Goal: Information Seeking & Learning: Learn about a topic

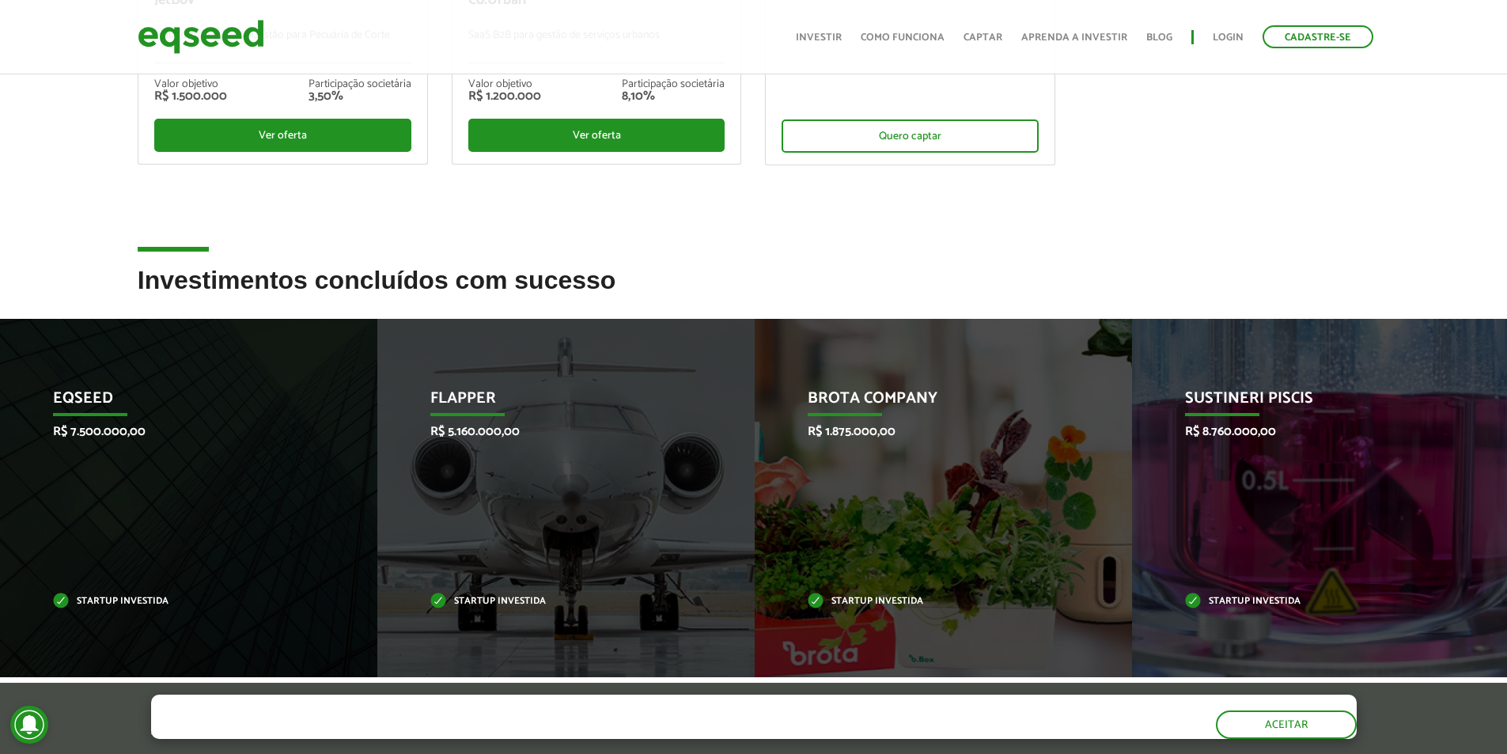
scroll to position [554, 0]
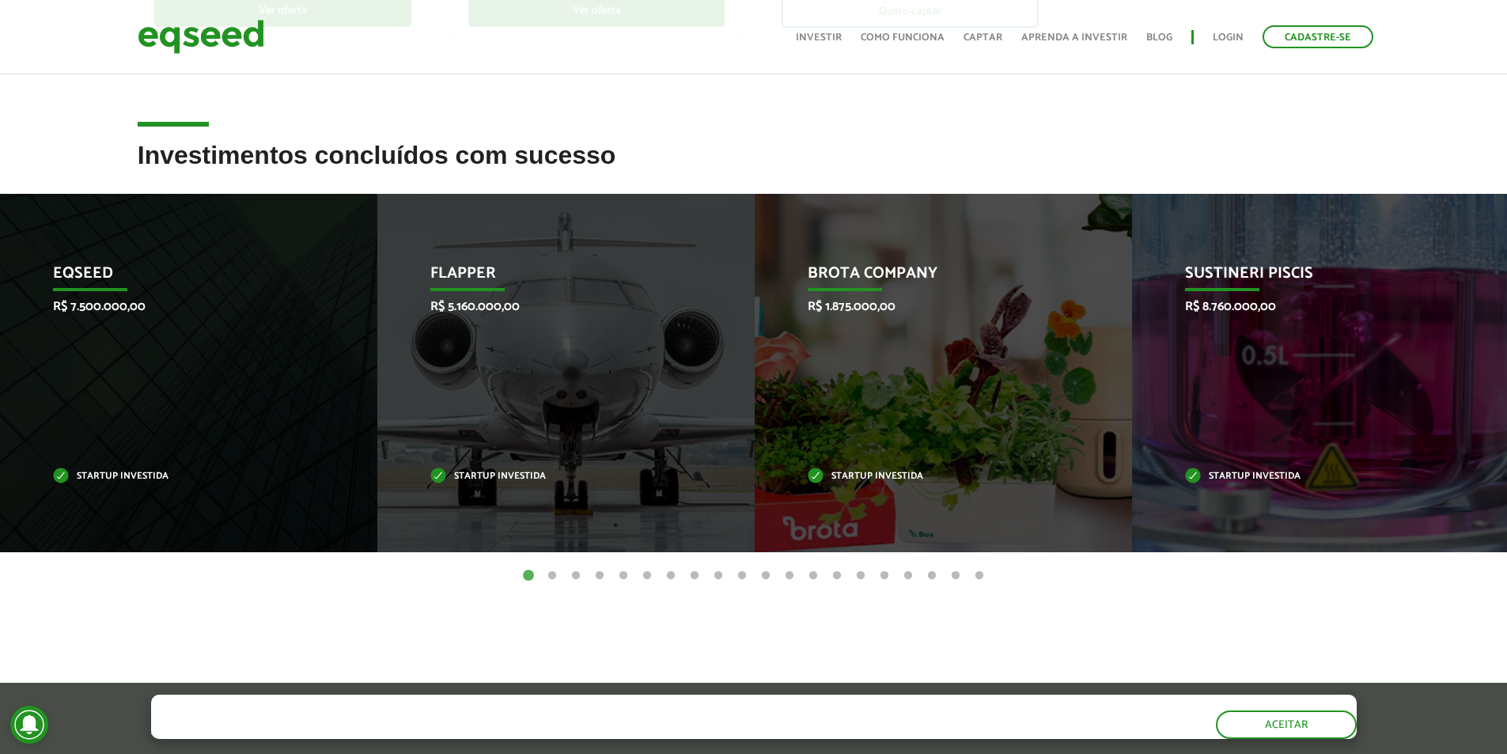
click at [550, 573] on button "2" at bounding box center [552, 576] width 16 height 16
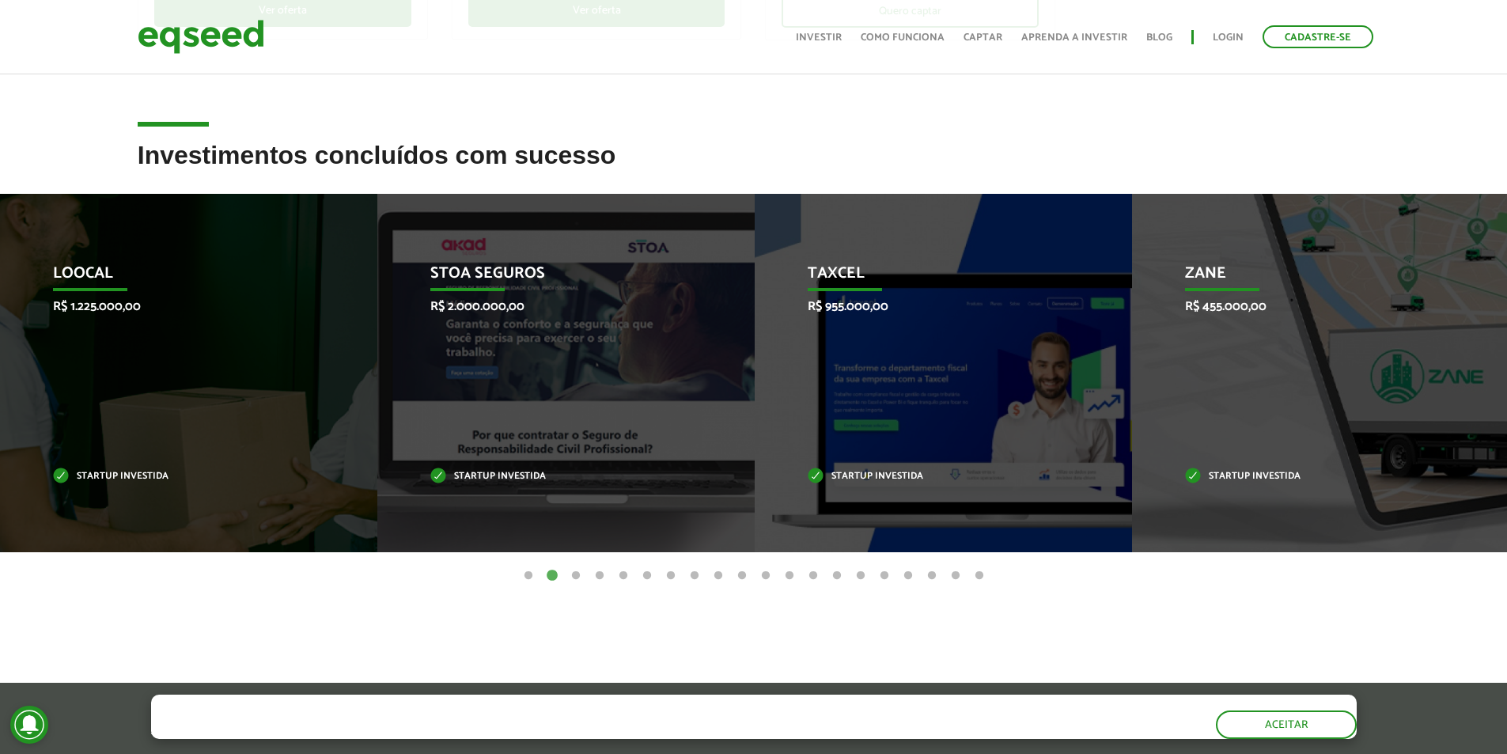
click at [555, 573] on button "2" at bounding box center [552, 576] width 16 height 16
click at [580, 575] on button "3" at bounding box center [576, 576] width 16 height 16
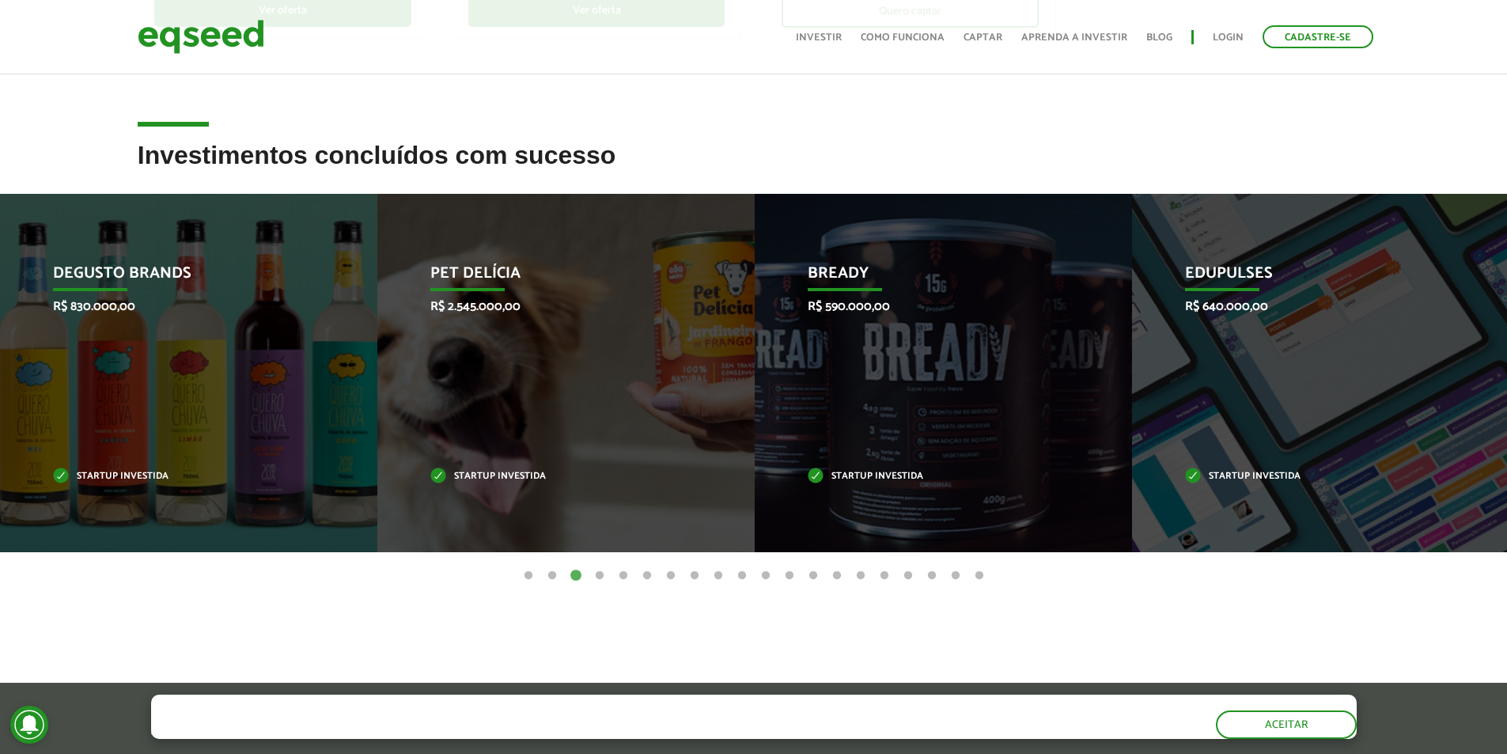
click at [601, 573] on button "4" at bounding box center [600, 576] width 16 height 16
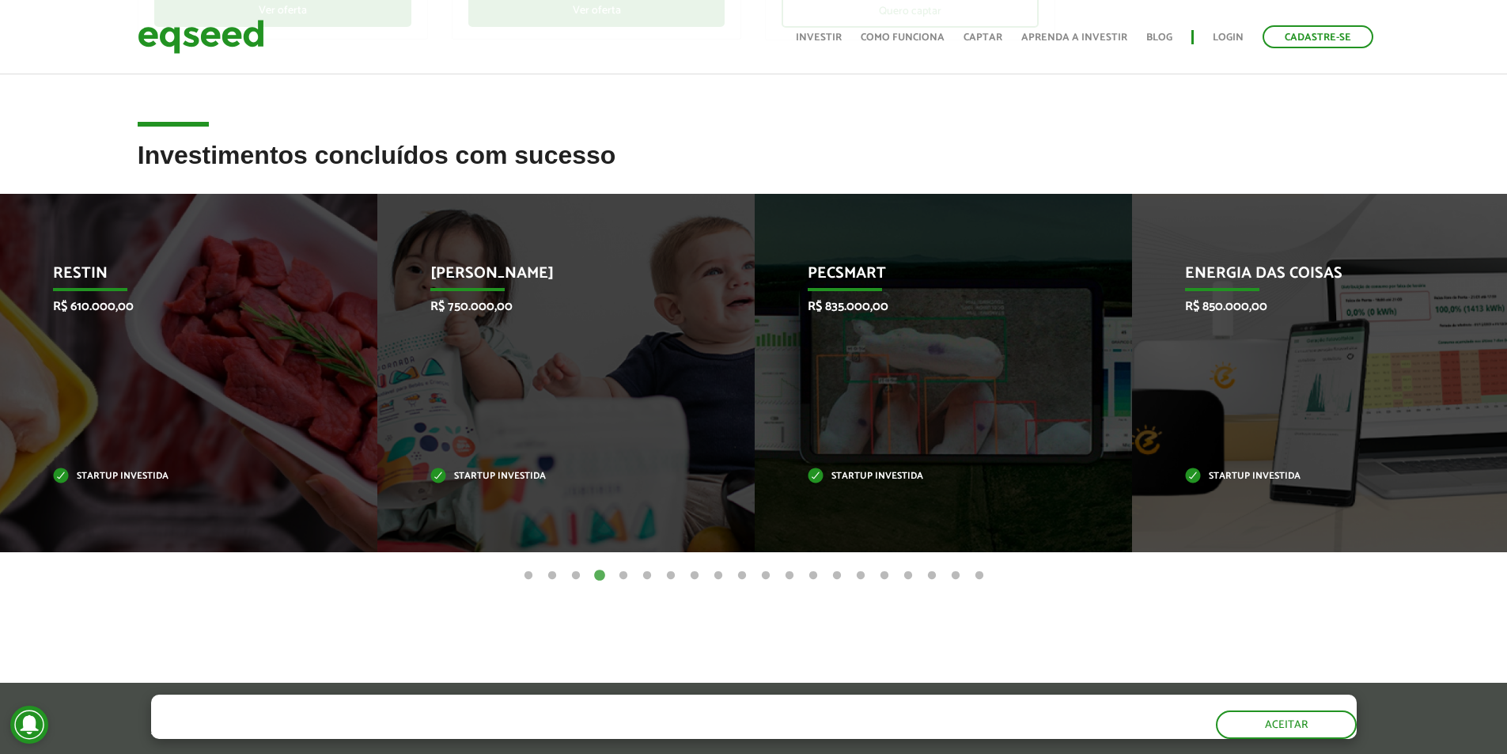
click at [624, 575] on button "5" at bounding box center [623, 576] width 16 height 16
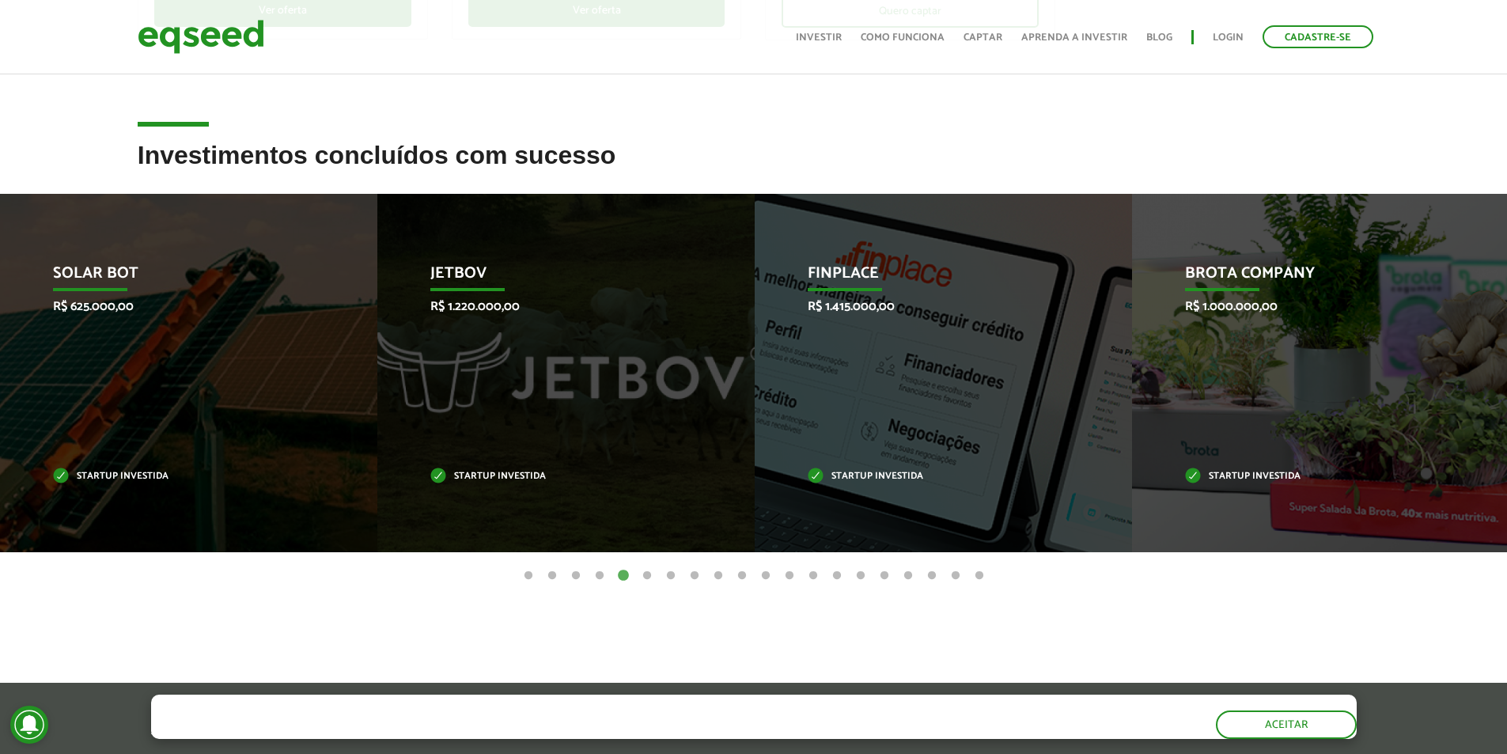
click at [650, 576] on button "6" at bounding box center [647, 576] width 16 height 16
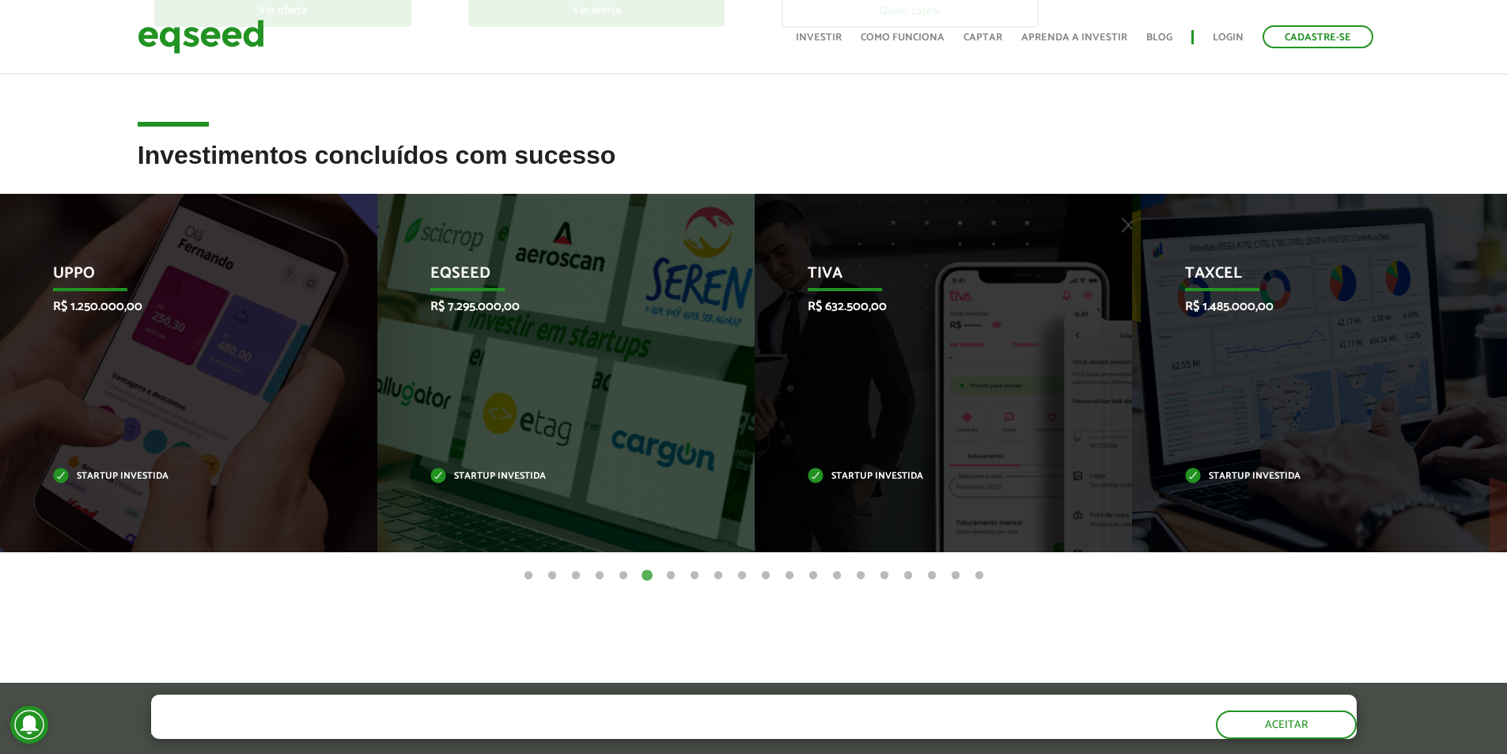
click at [672, 575] on button "7" at bounding box center [671, 576] width 16 height 16
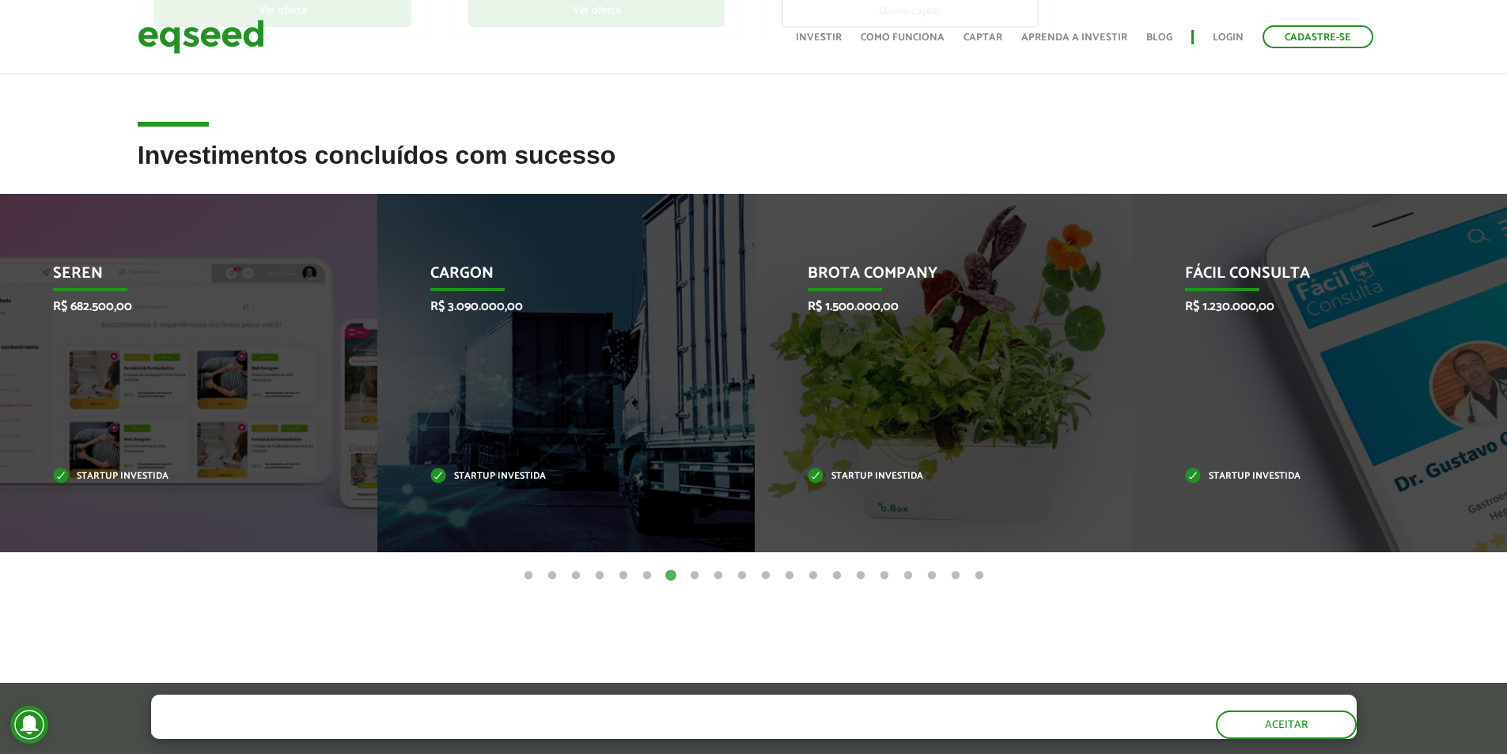
click at [694, 578] on button "8" at bounding box center [694, 576] width 16 height 16
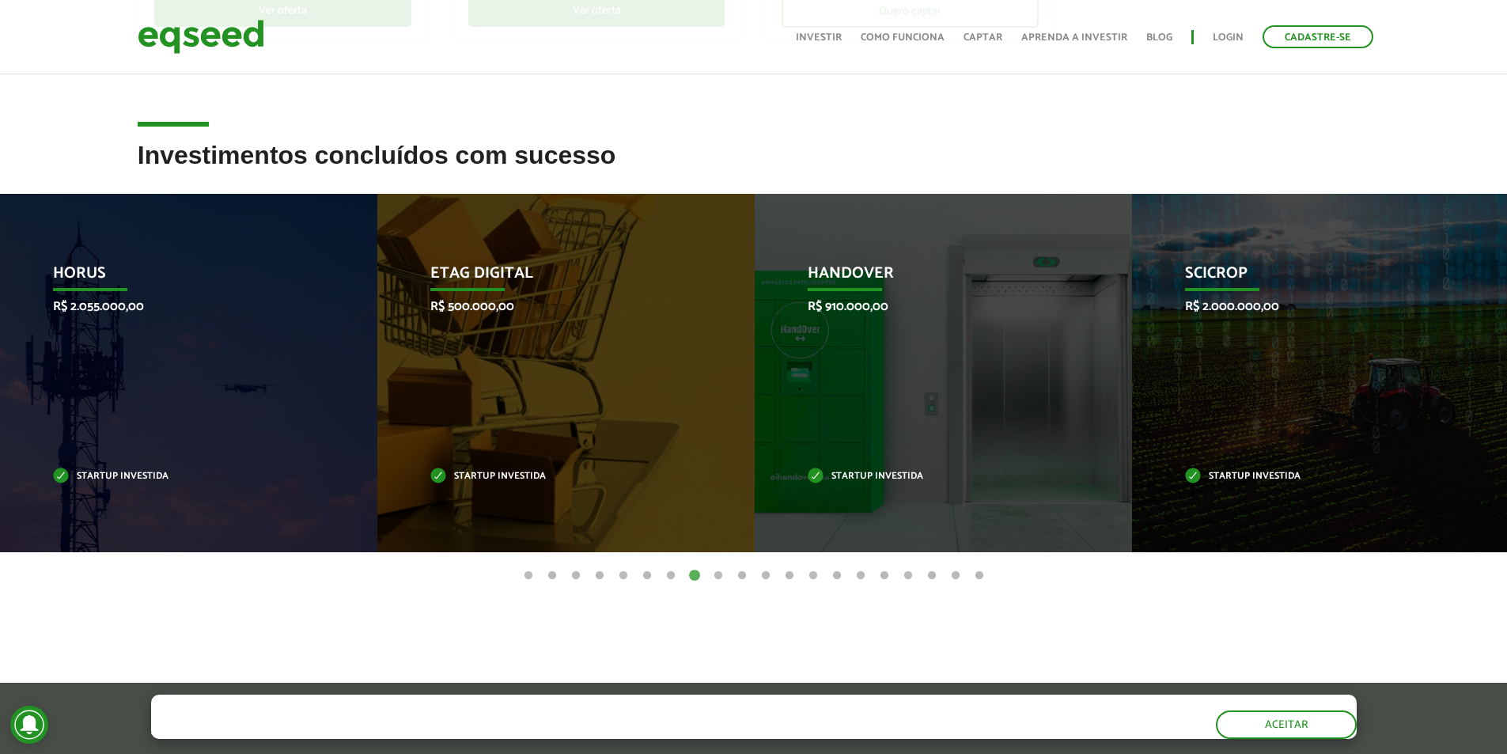
click at [717, 576] on button "9" at bounding box center [718, 576] width 16 height 16
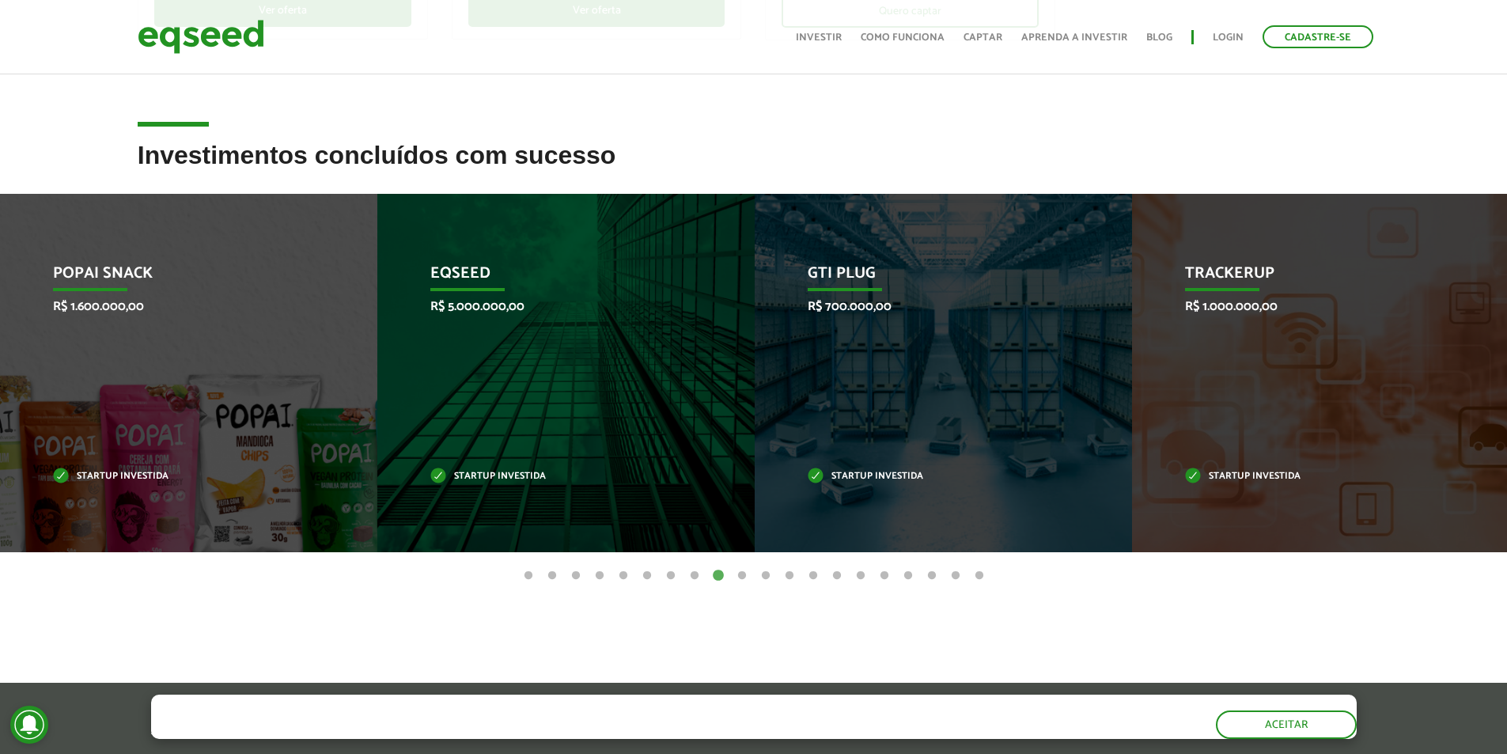
click at [743, 573] on button "10" at bounding box center [742, 576] width 16 height 16
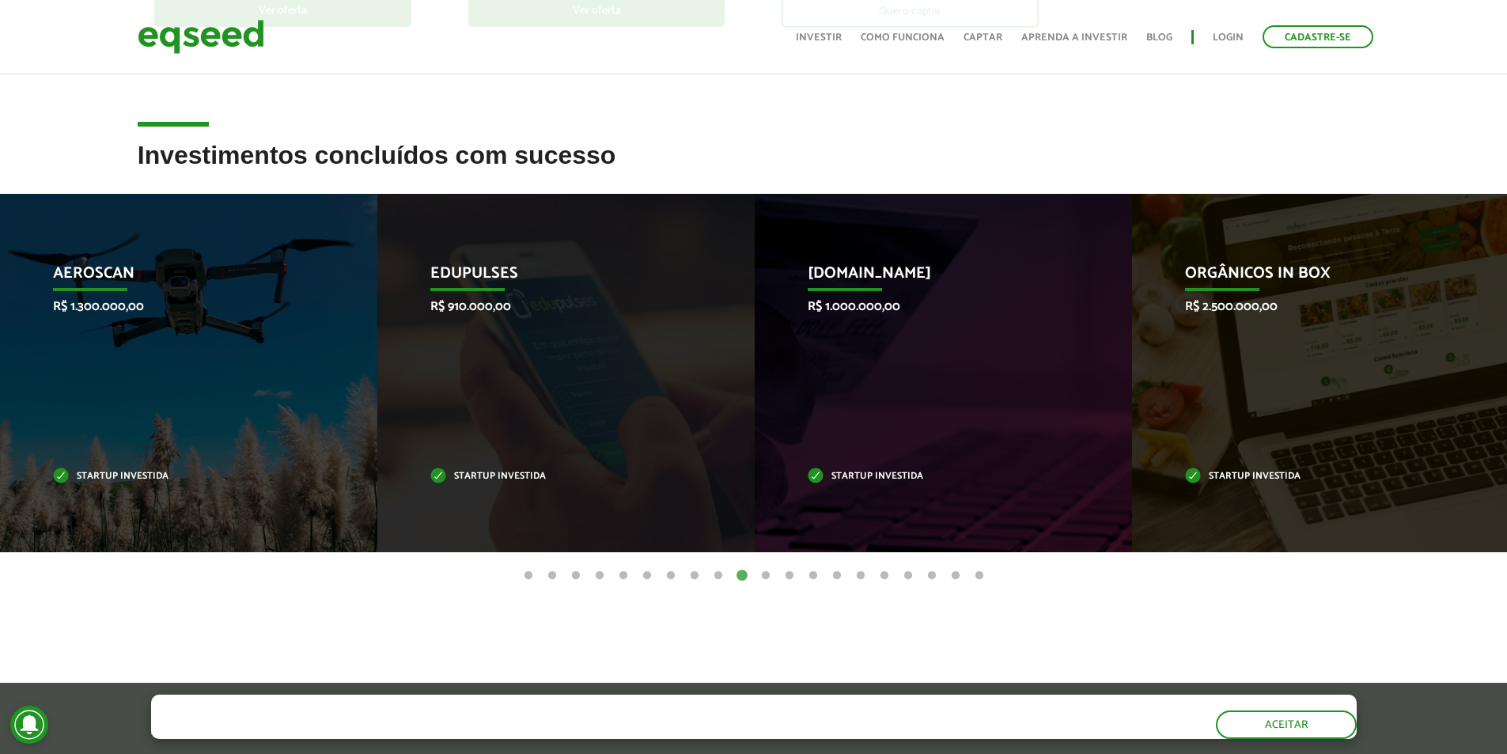
click at [766, 578] on button "11" at bounding box center [766, 576] width 16 height 16
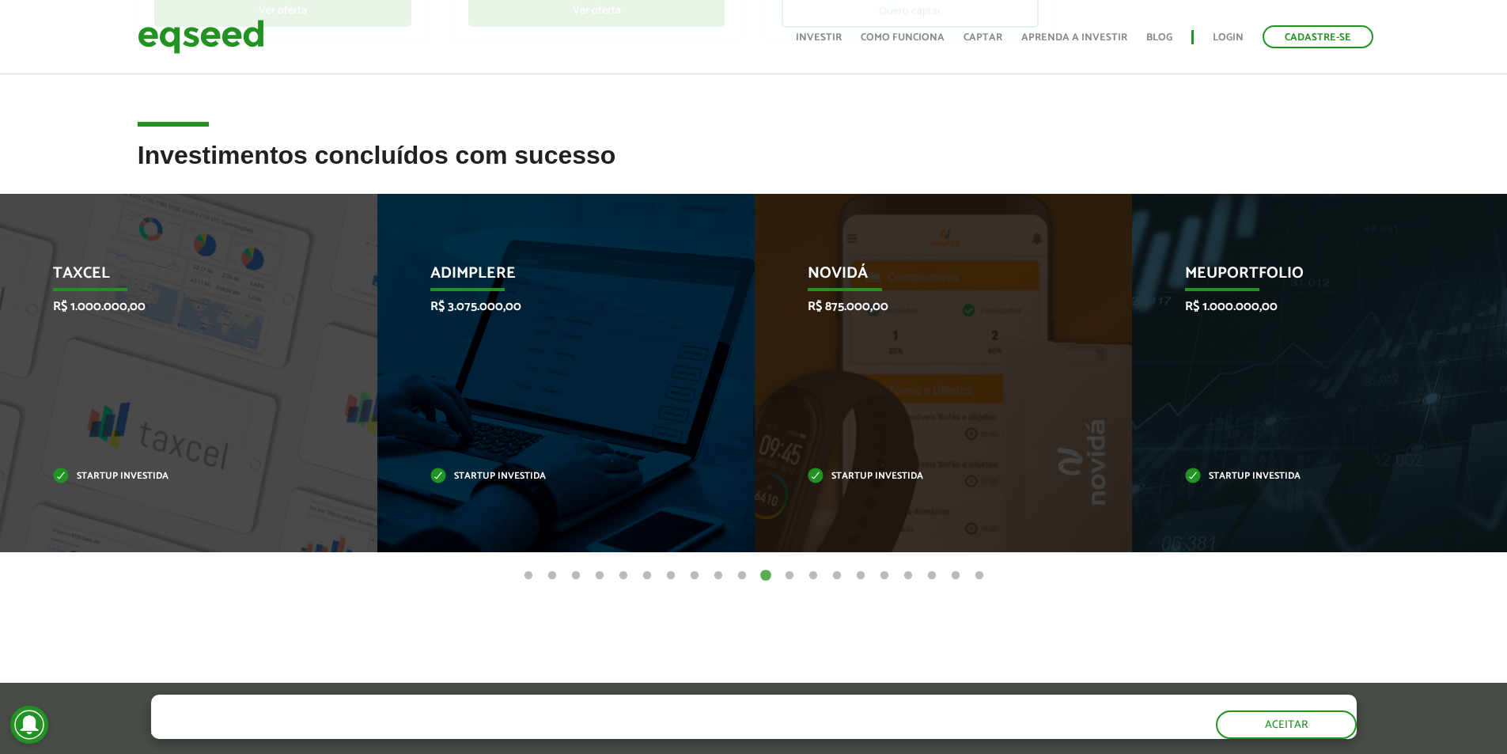
click at [792, 573] on button "12" at bounding box center [789, 576] width 16 height 16
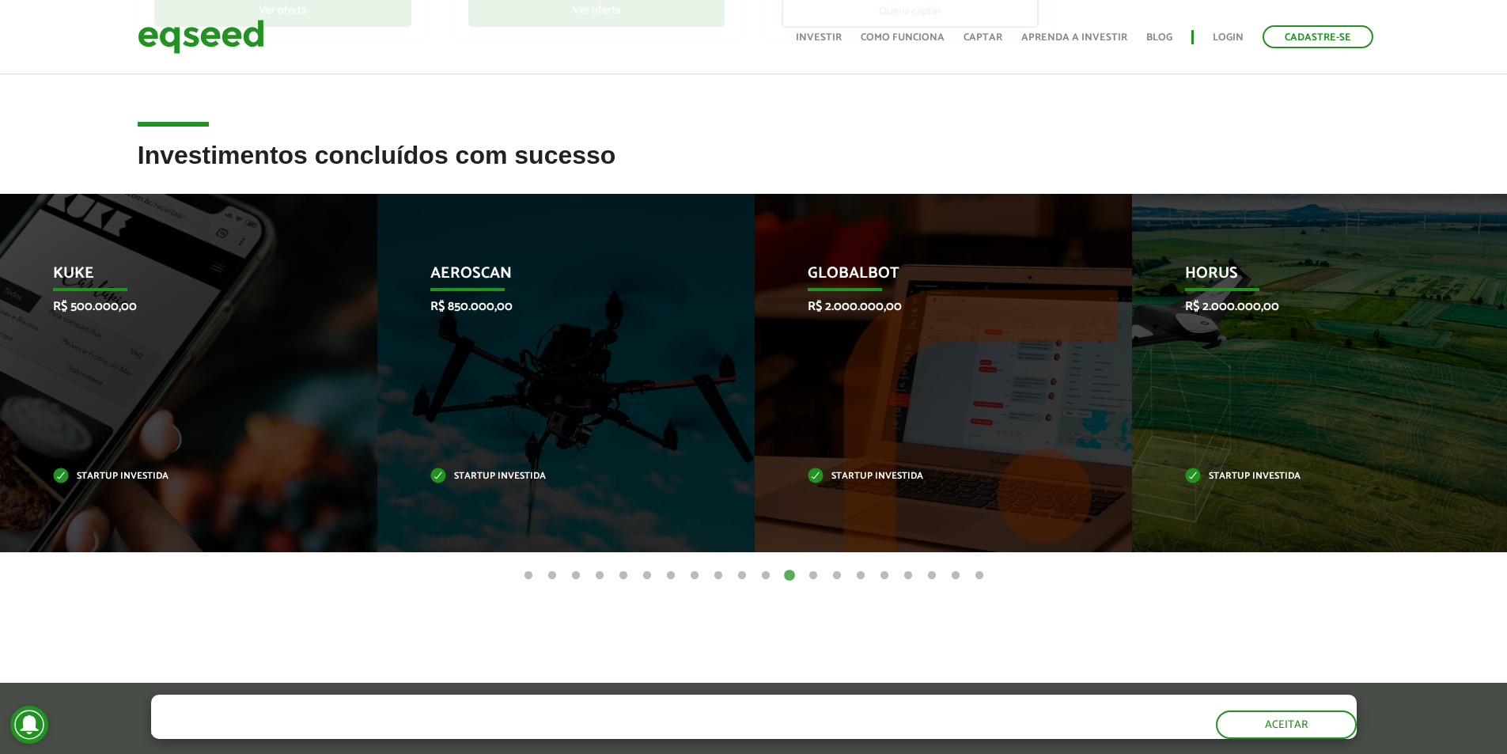
click at [816, 577] on button "13" at bounding box center [813, 576] width 16 height 16
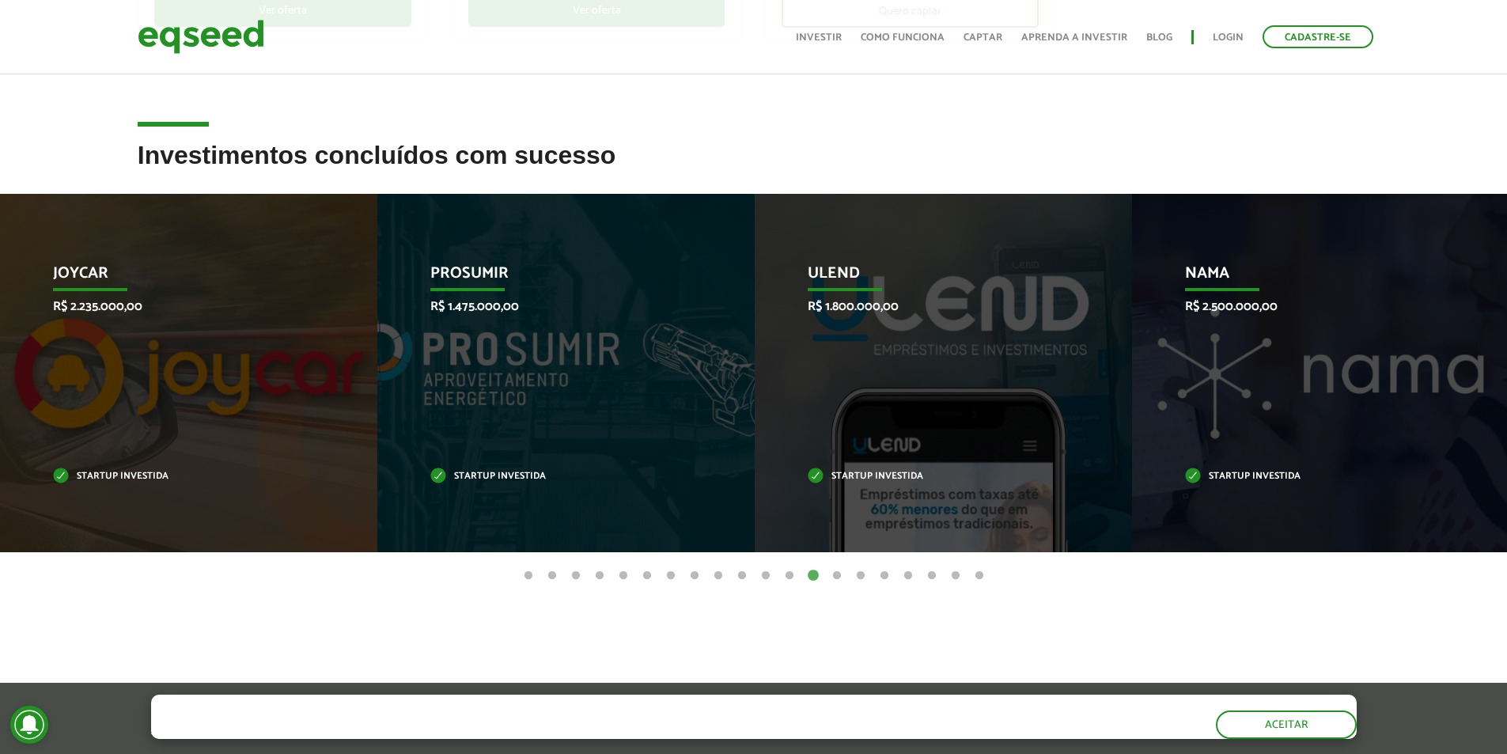
click at [832, 577] on button "14" at bounding box center [837, 576] width 16 height 16
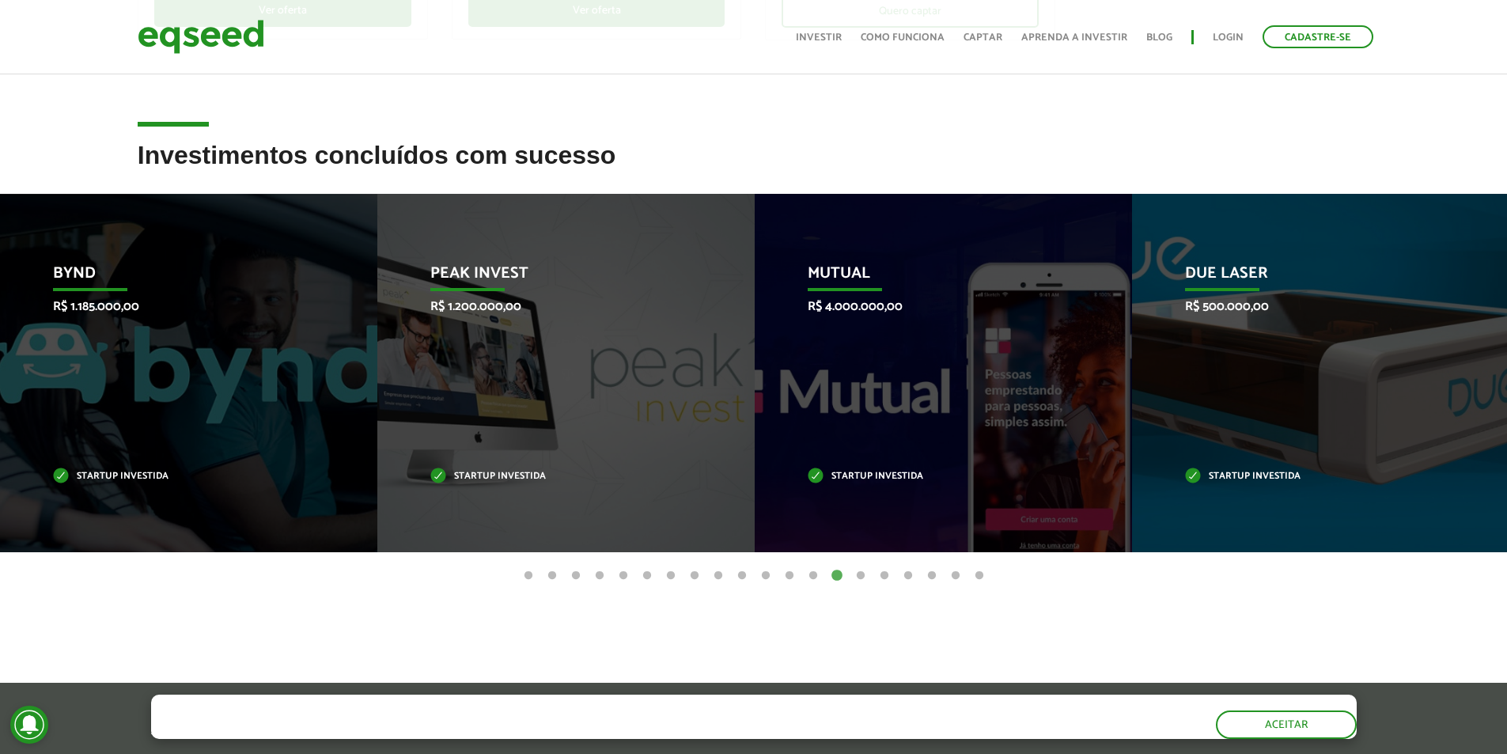
click at [860, 571] on button "15" at bounding box center [861, 576] width 16 height 16
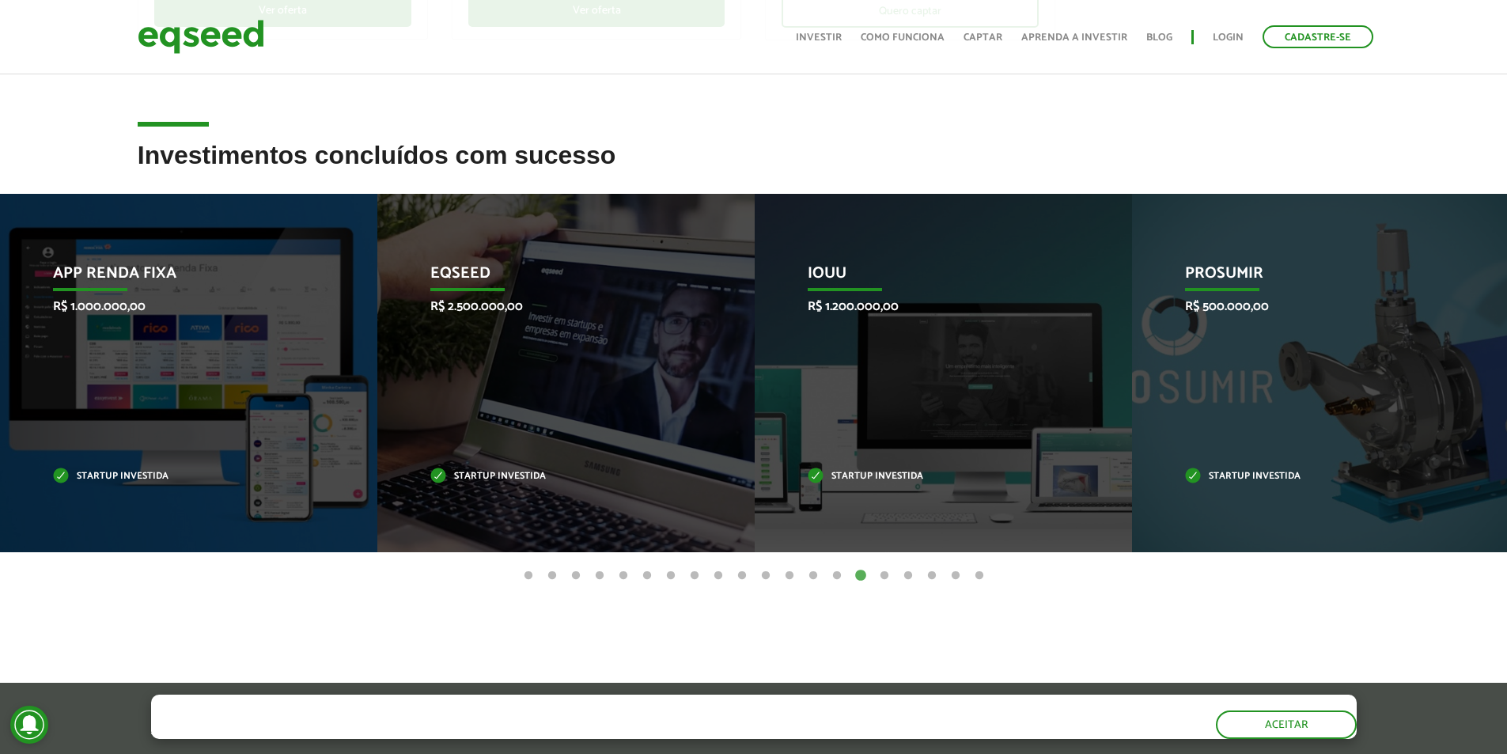
click at [885, 575] on button "16" at bounding box center [884, 576] width 16 height 16
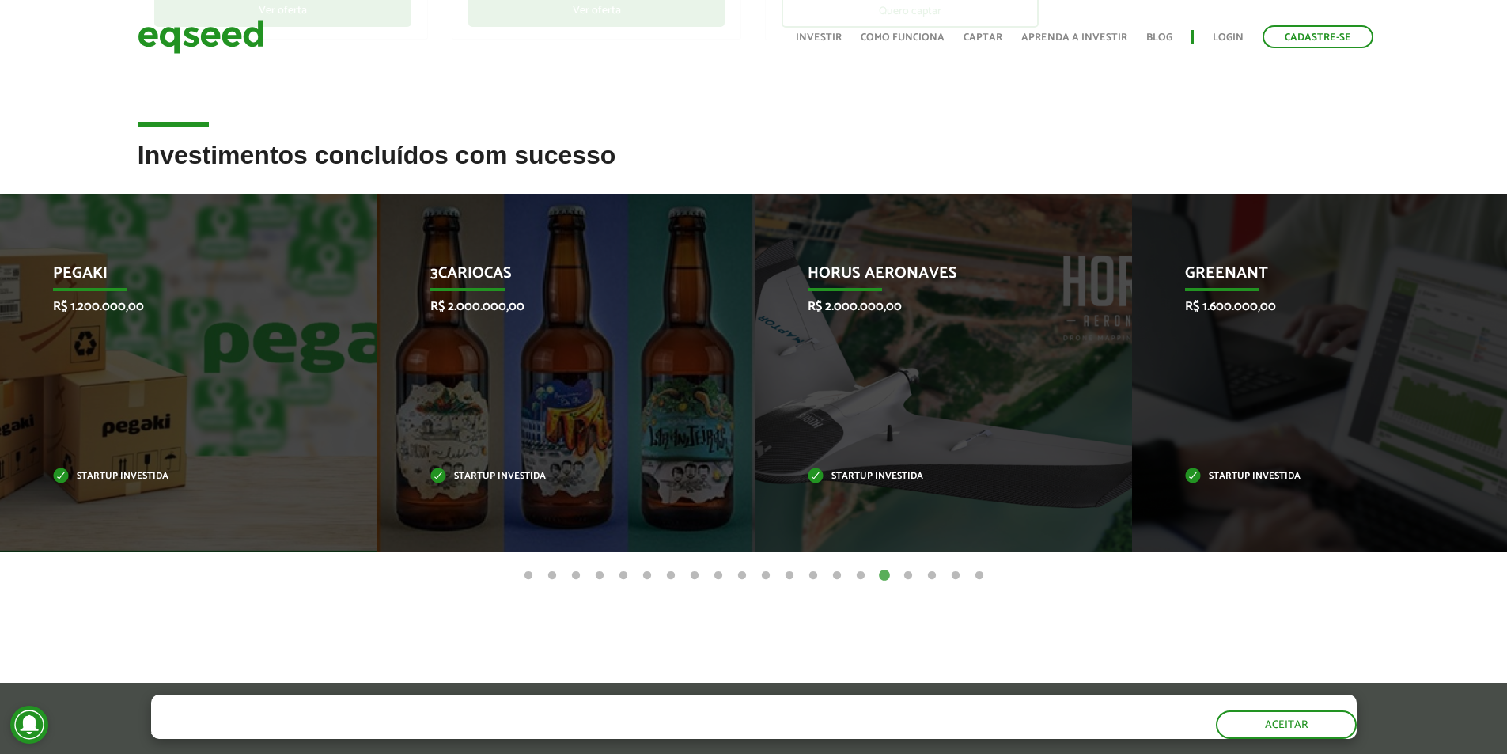
click at [908, 573] on button "17" at bounding box center [908, 576] width 16 height 16
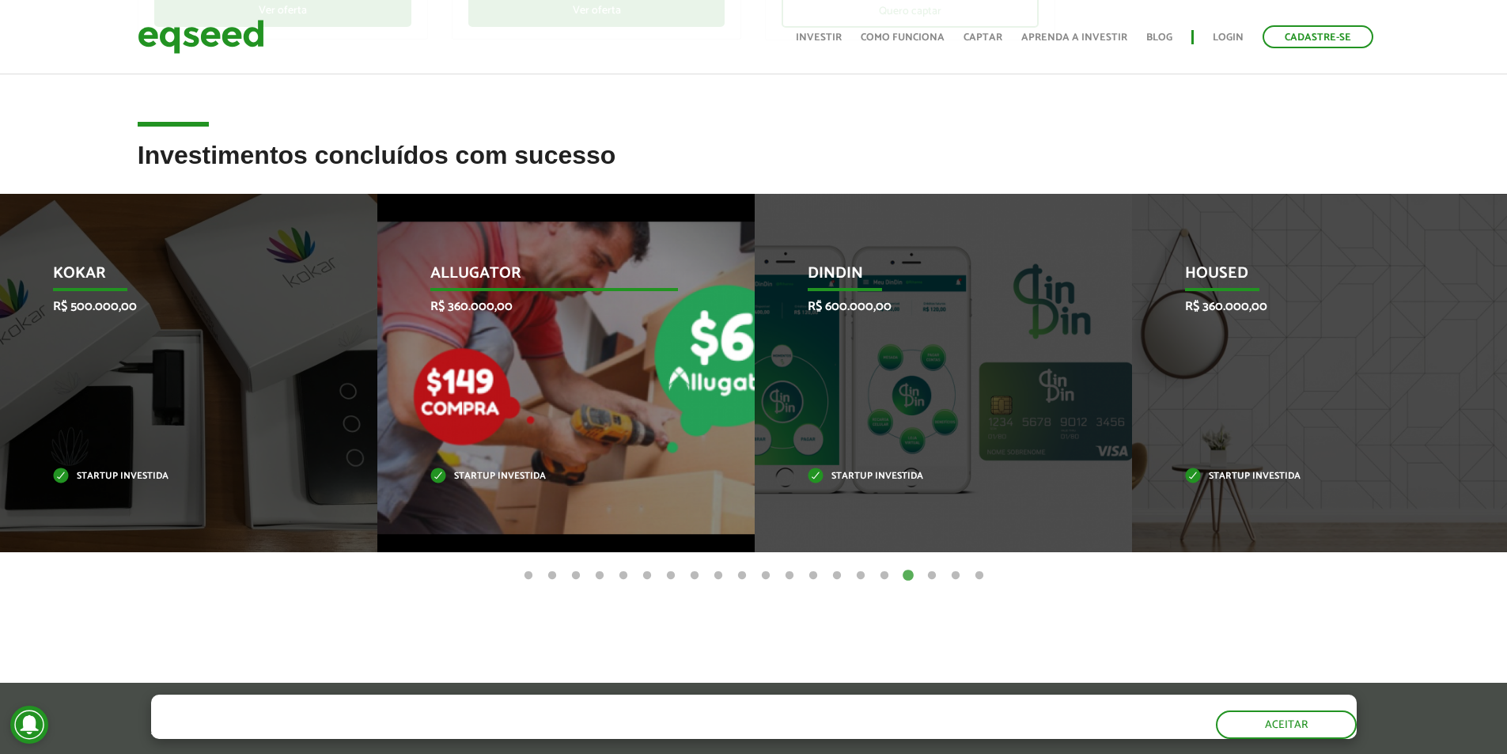
click at [647, 421] on div "Allugator R$ 360.000,00 Startup investida" at bounding box center [554, 373] width 354 height 358
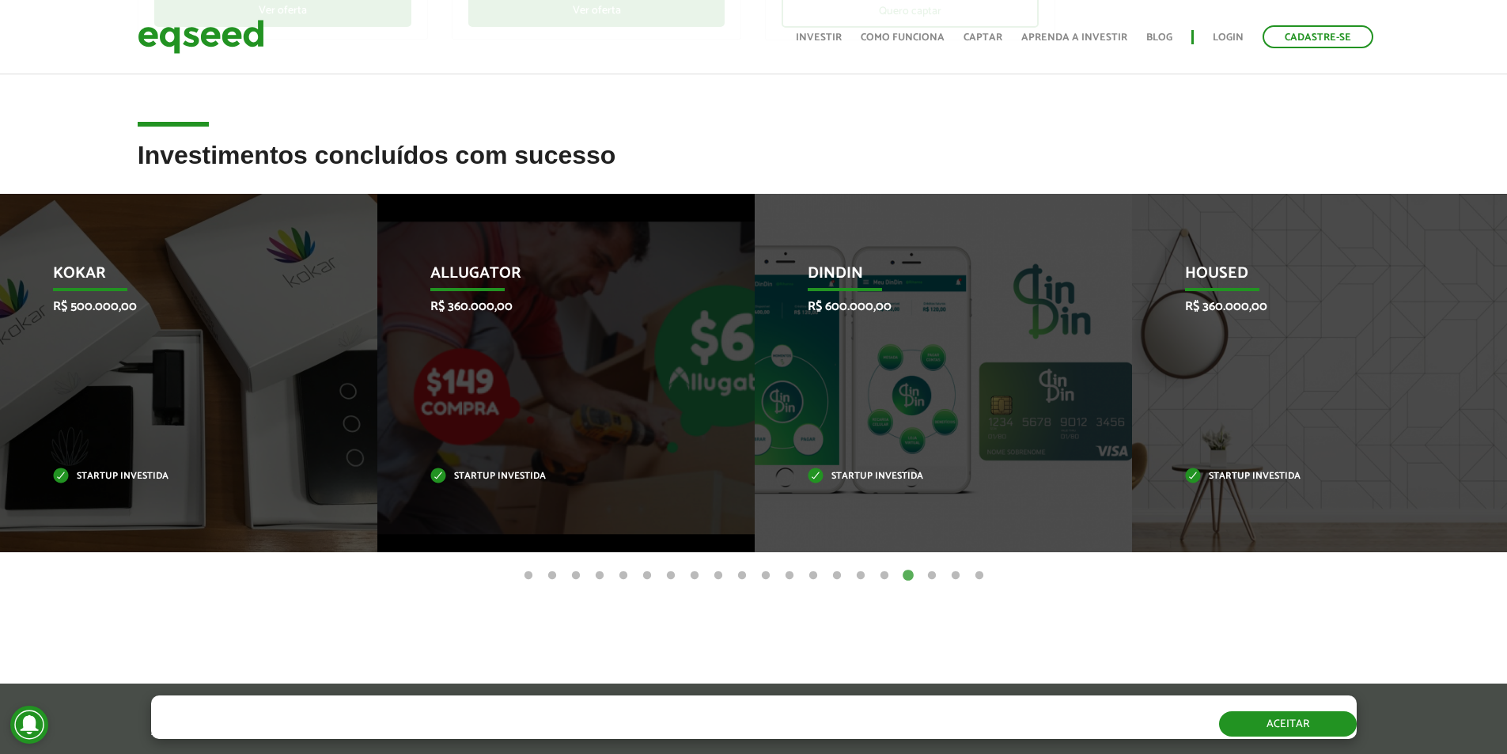
click at [1303, 717] on button "Aceitar" at bounding box center [1288, 723] width 138 height 25
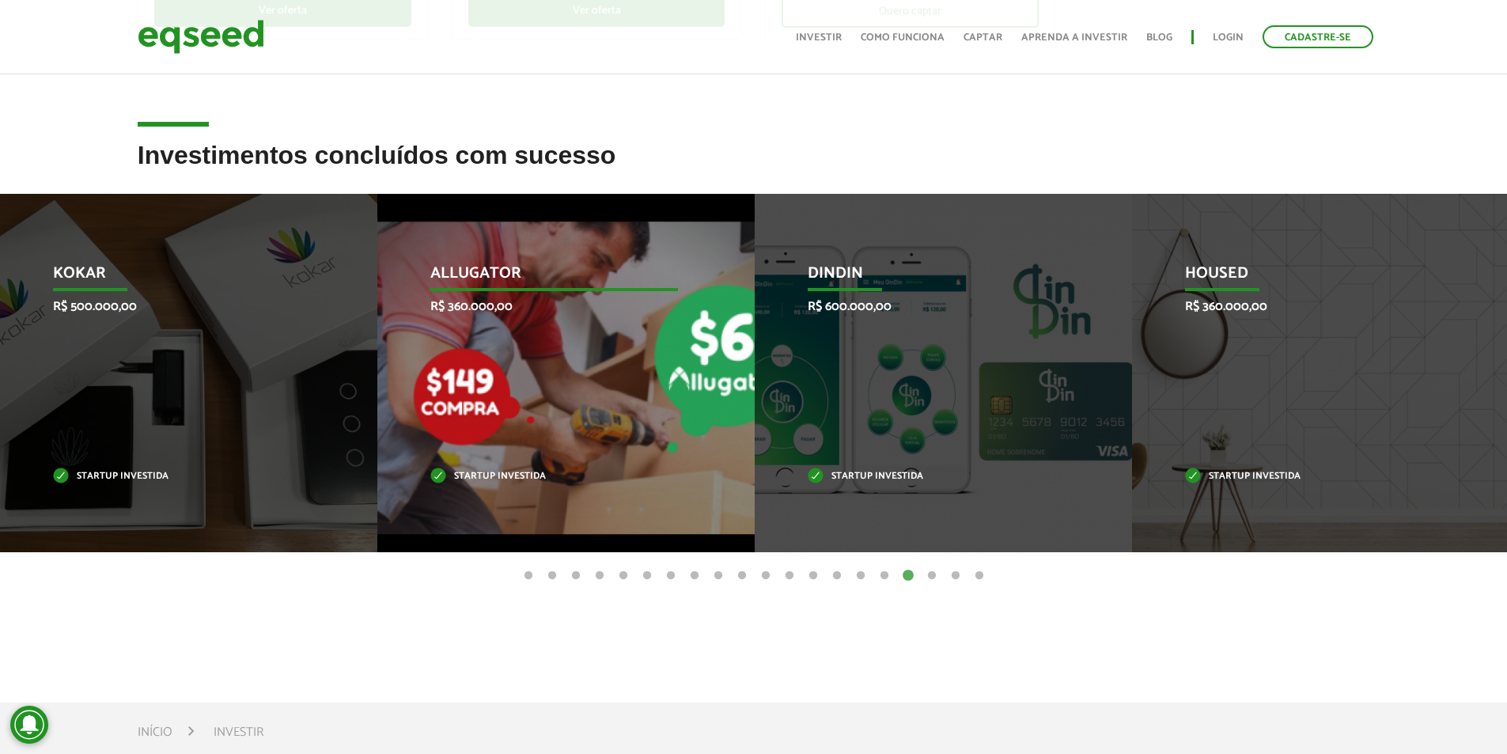
click at [660, 377] on div "Allugator R$ 360.000,00 Startup investida" at bounding box center [554, 373] width 354 height 358
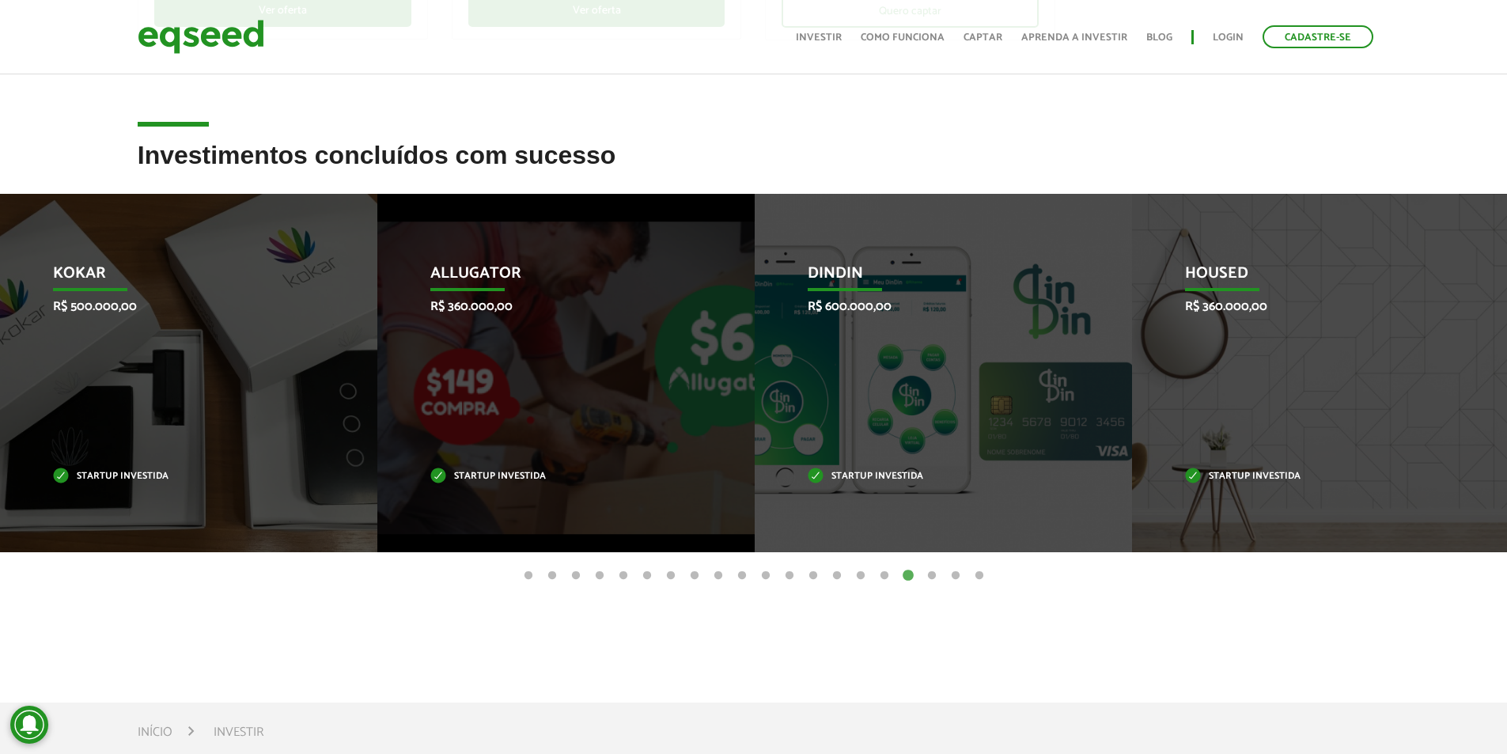
click at [933, 576] on button "18" at bounding box center [932, 576] width 16 height 16
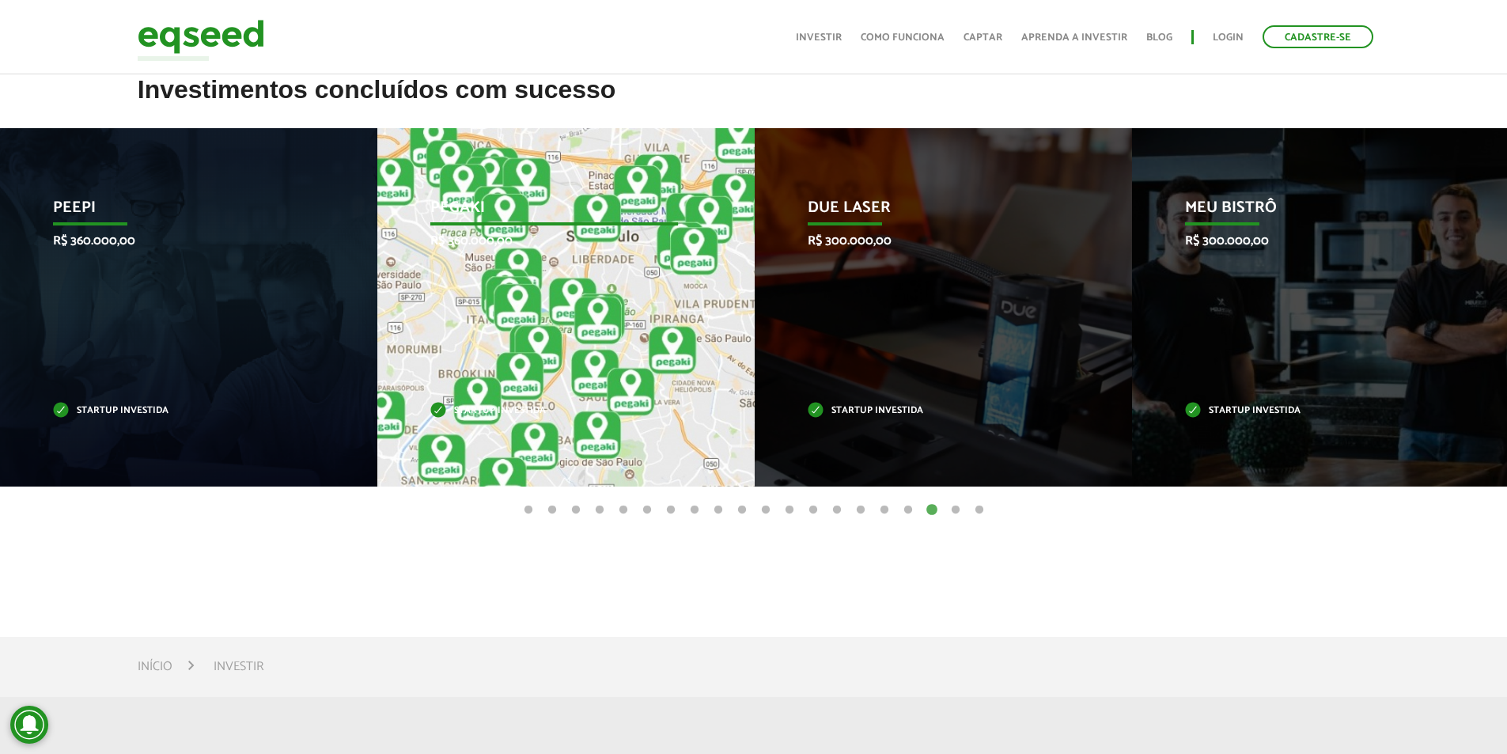
scroll to position [562, 0]
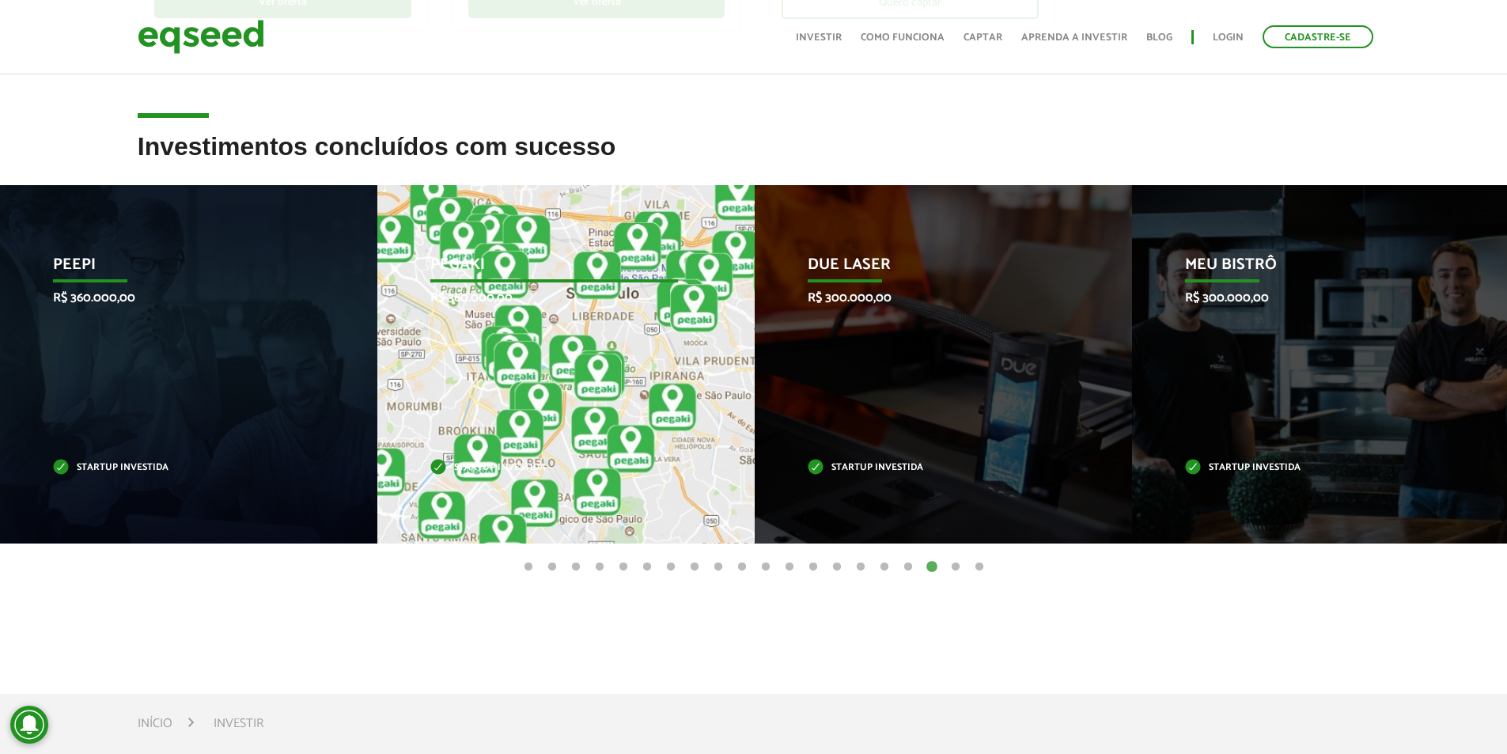
click at [570, 342] on div "Pegaki R$ 360.000,00 Startup investida" at bounding box center [554, 364] width 354 height 358
click at [559, 301] on p "R$ 360.000,00" at bounding box center [554, 297] width 248 height 15
click at [435, 332] on div "Pegaki R$ 360.000,00 Startup investida" at bounding box center [554, 364] width 354 height 358
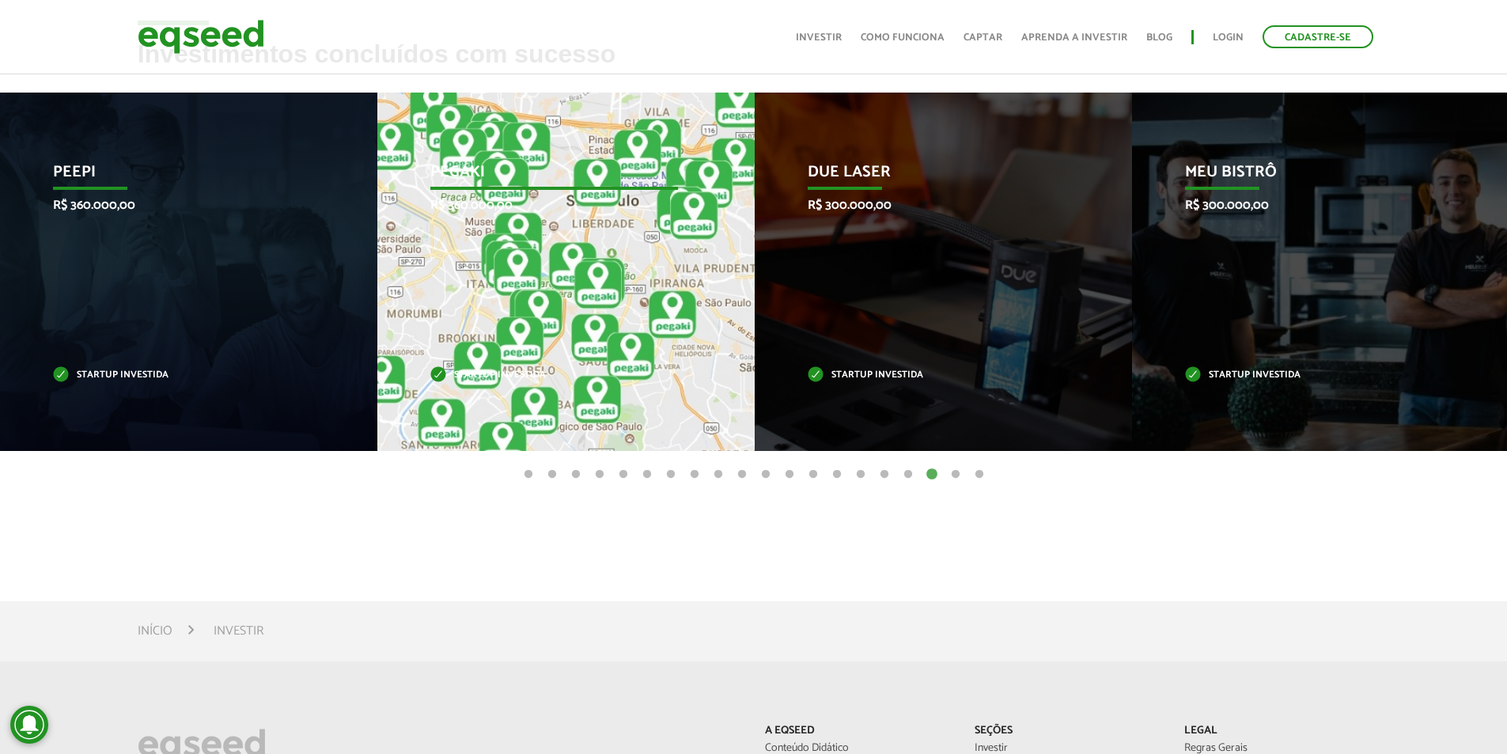
scroll to position [800, 0]
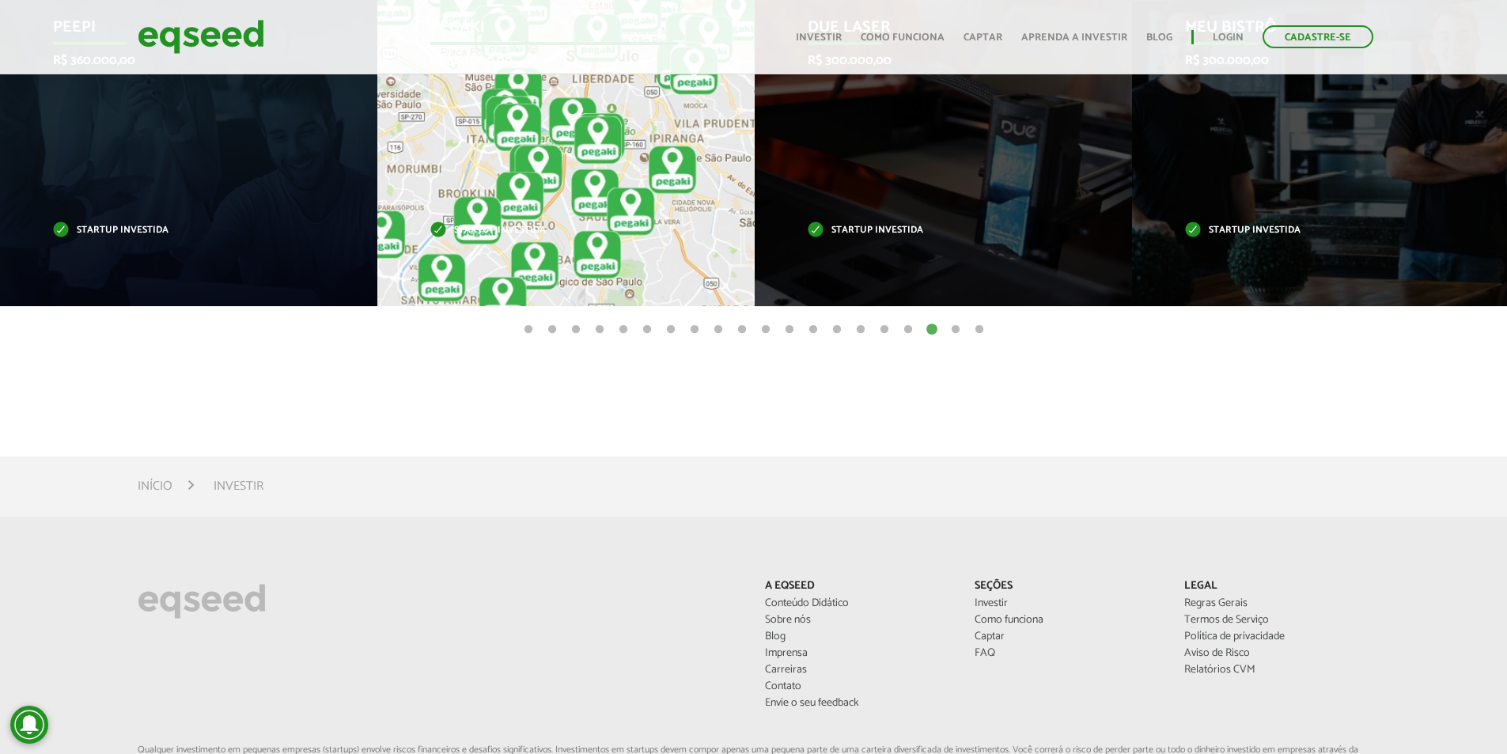
click at [472, 231] on p "Startup investida" at bounding box center [554, 230] width 248 height 9
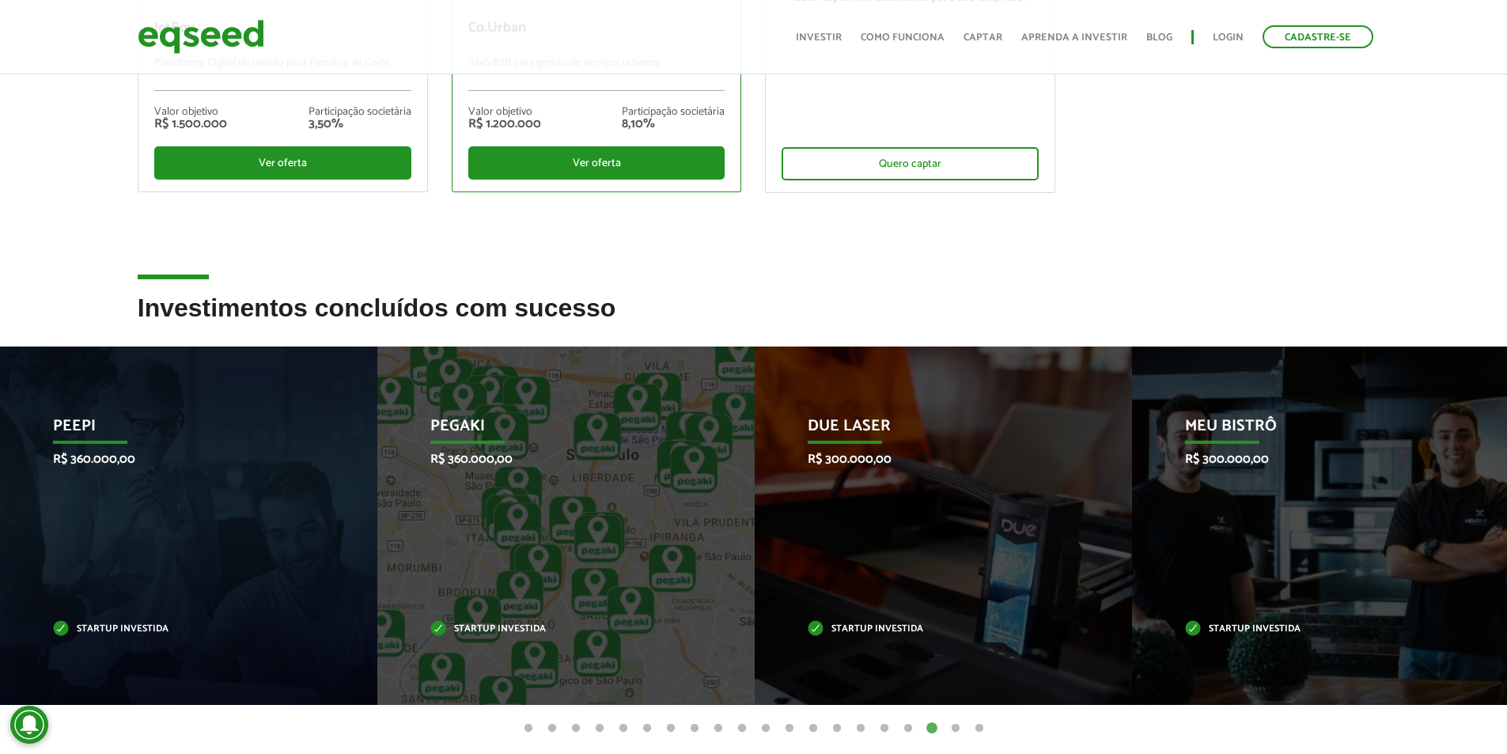
scroll to position [246, 0]
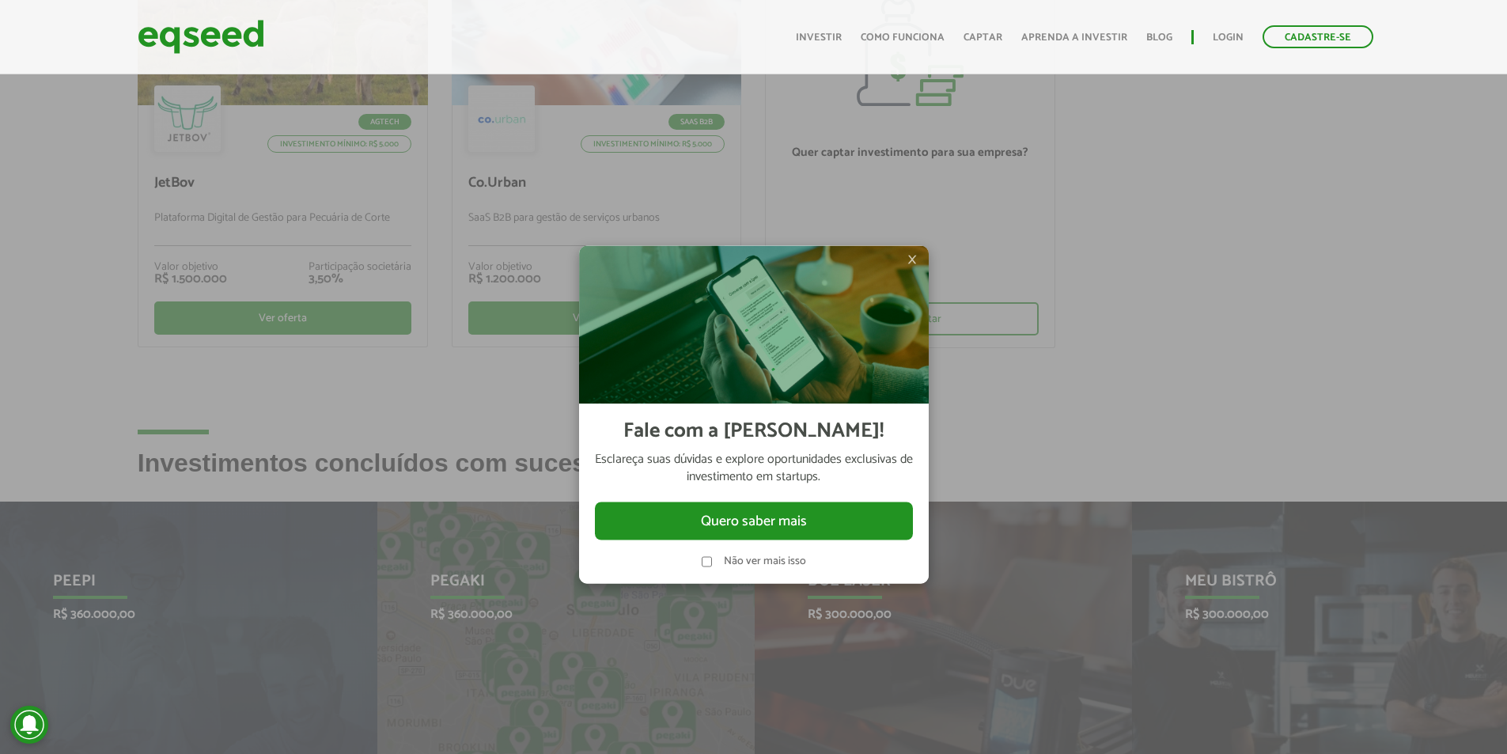
click at [910, 252] on span "×" at bounding box center [911, 259] width 9 height 19
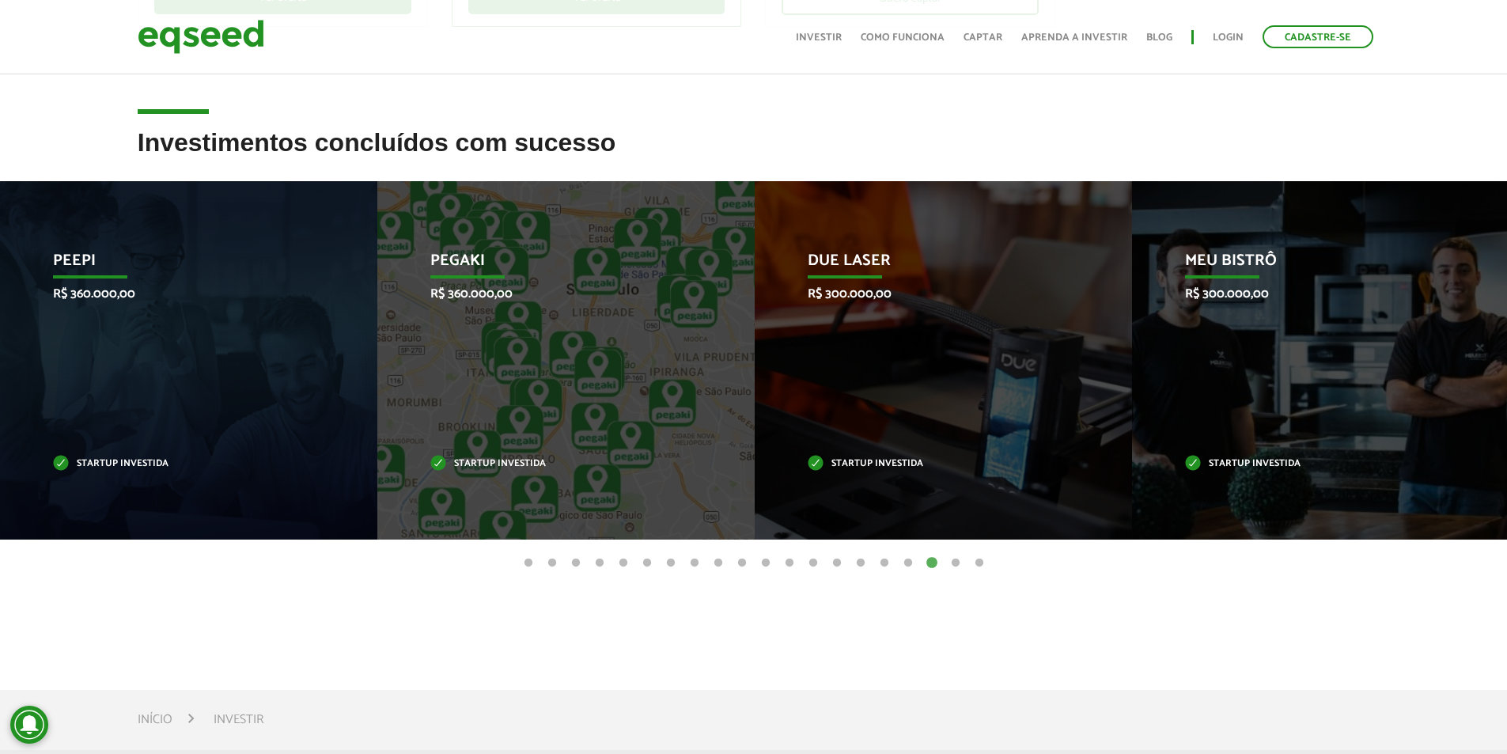
scroll to position [554, 0]
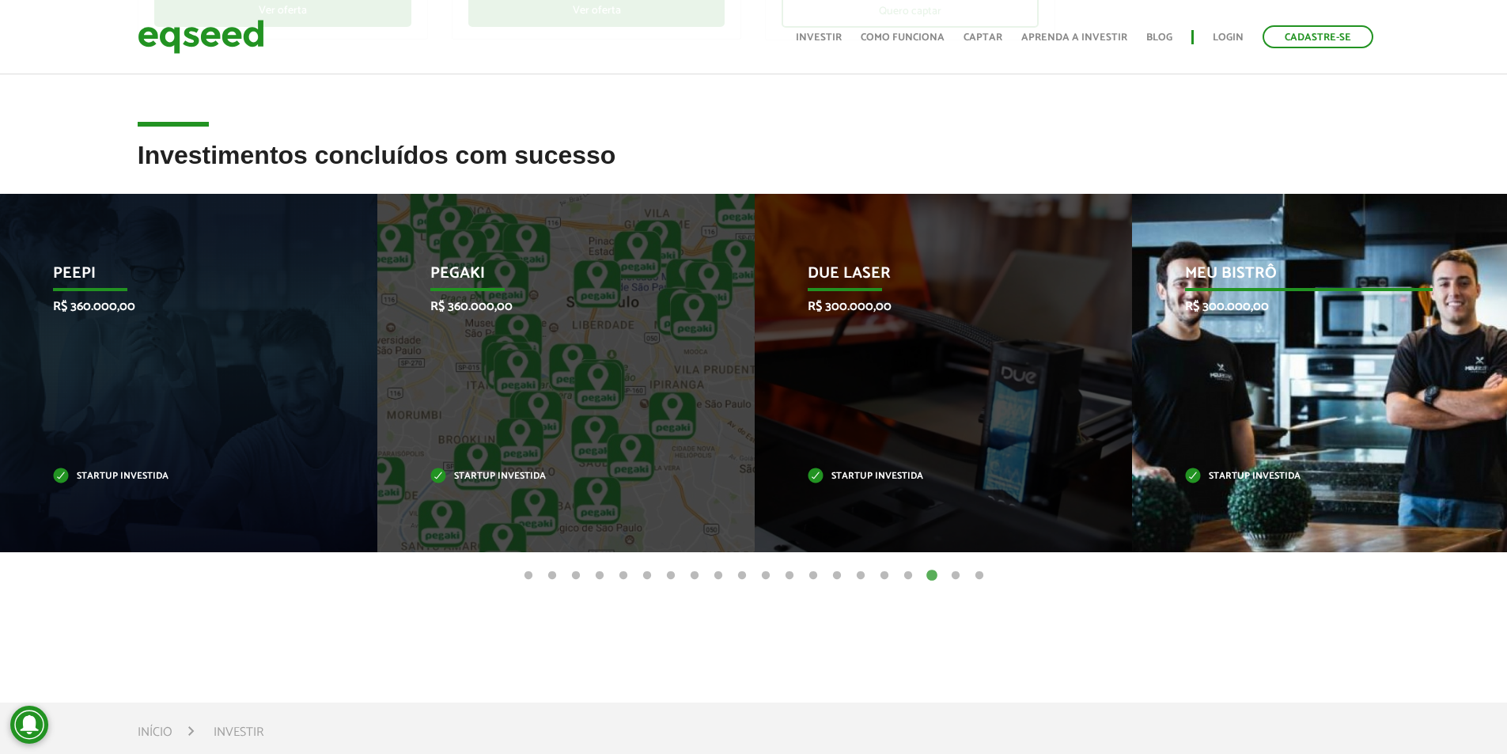
click at [1311, 370] on div "Meu Bistrô R$ 300.000,00 Startup investida" at bounding box center [1309, 373] width 354 height 358
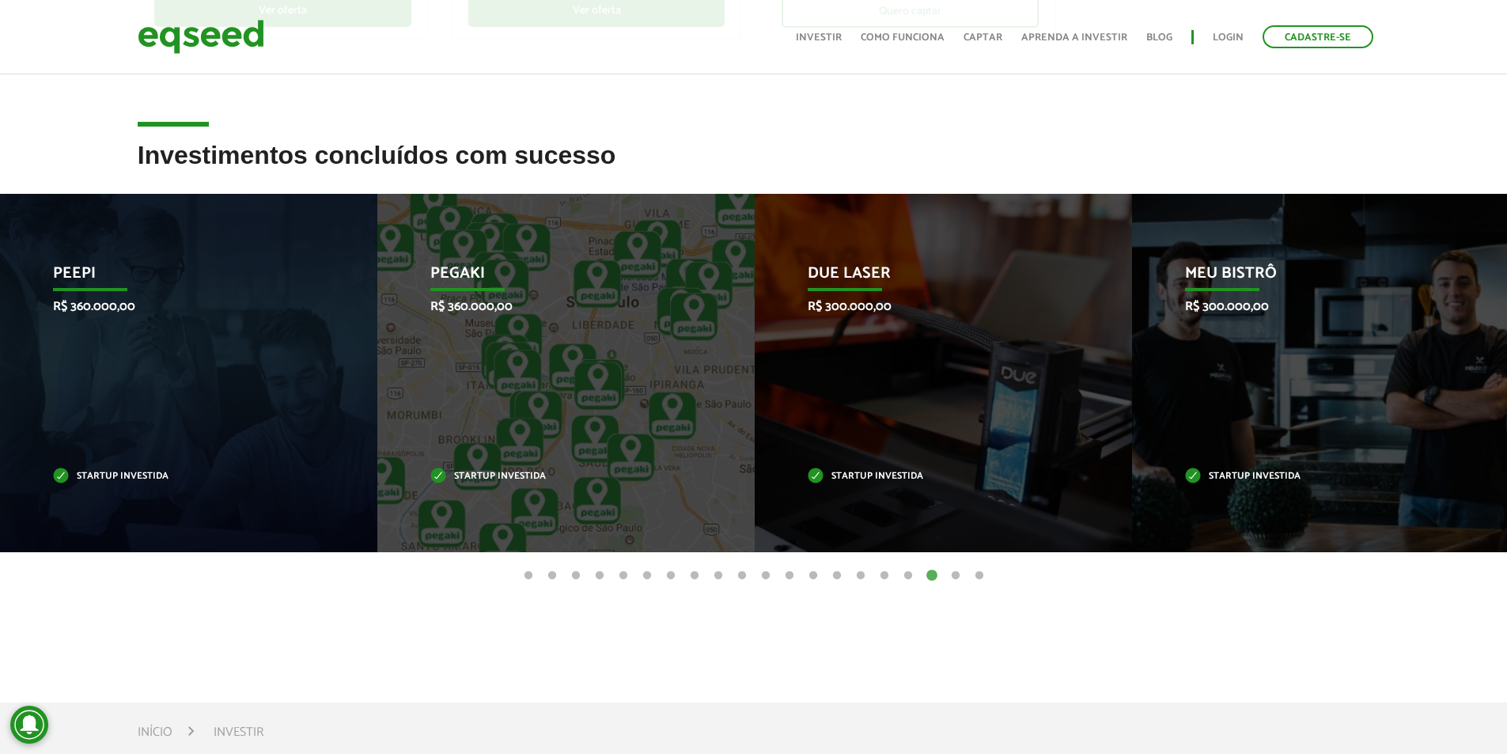
click at [959, 573] on button "19" at bounding box center [955, 576] width 16 height 16
